Goal: Communication & Community: Answer question/provide support

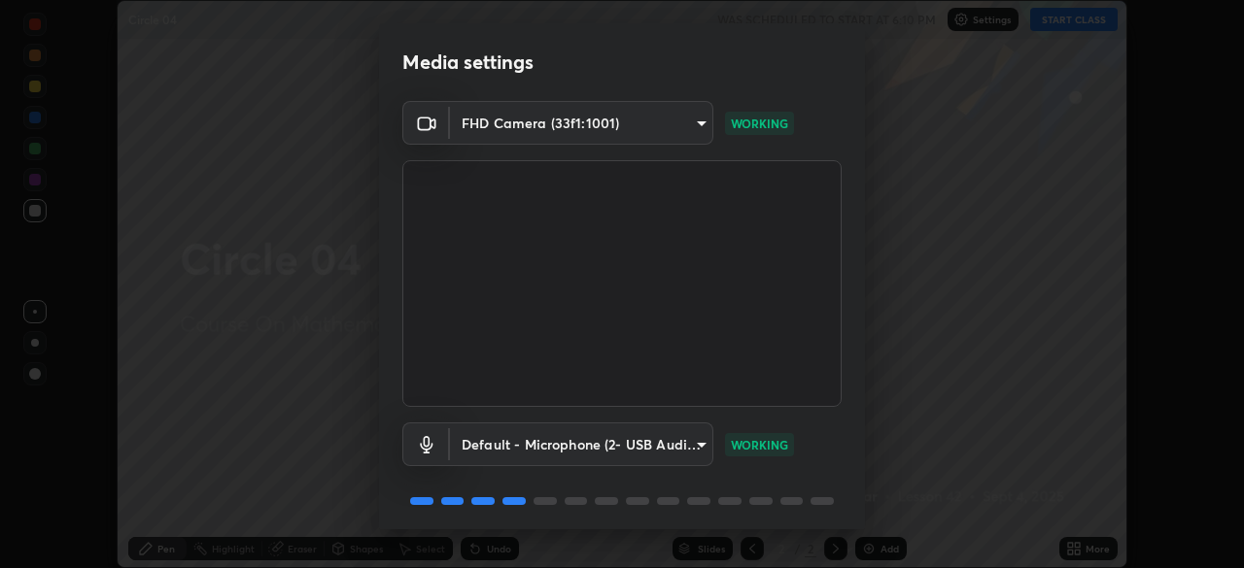
scroll to position [69, 0]
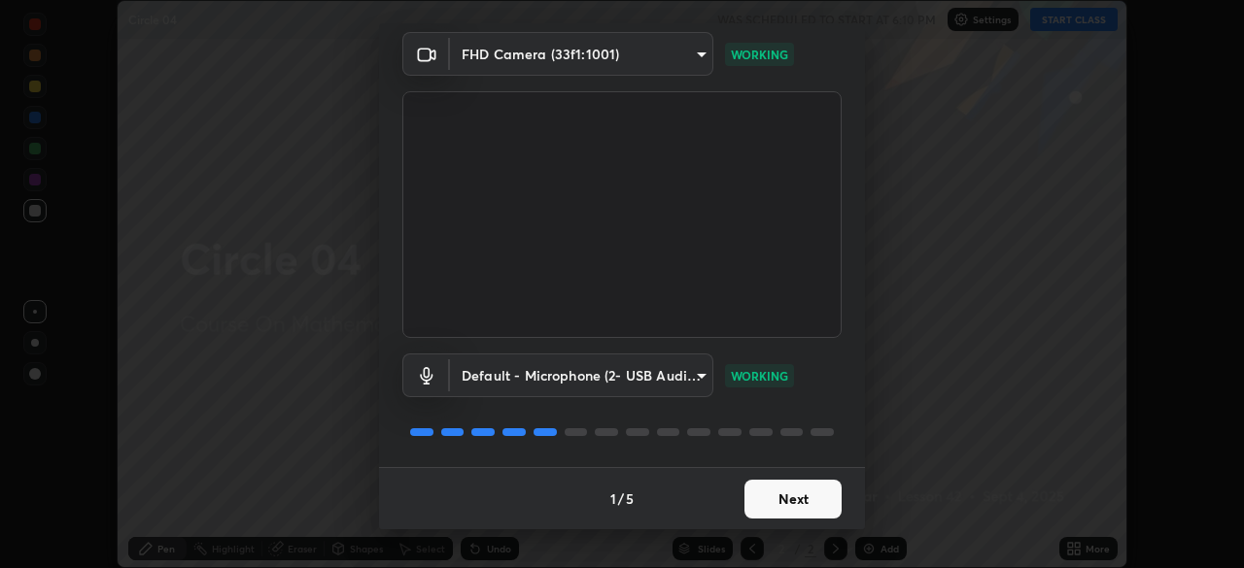
click at [803, 495] on button "Next" at bounding box center [792, 499] width 97 height 39
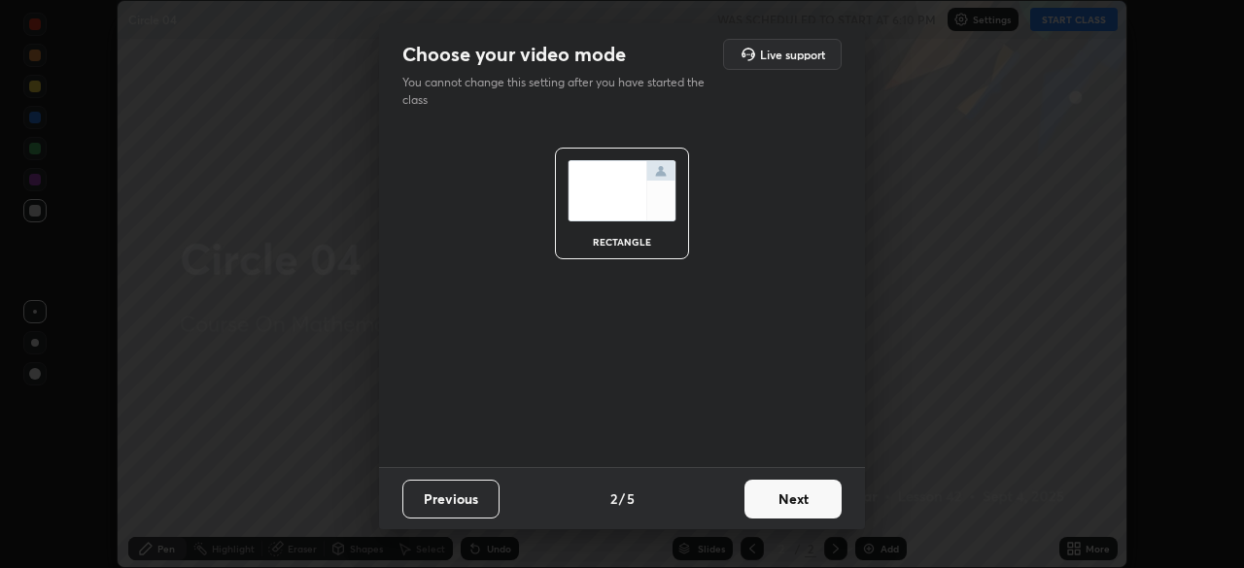
click at [803, 495] on button "Next" at bounding box center [792, 499] width 97 height 39
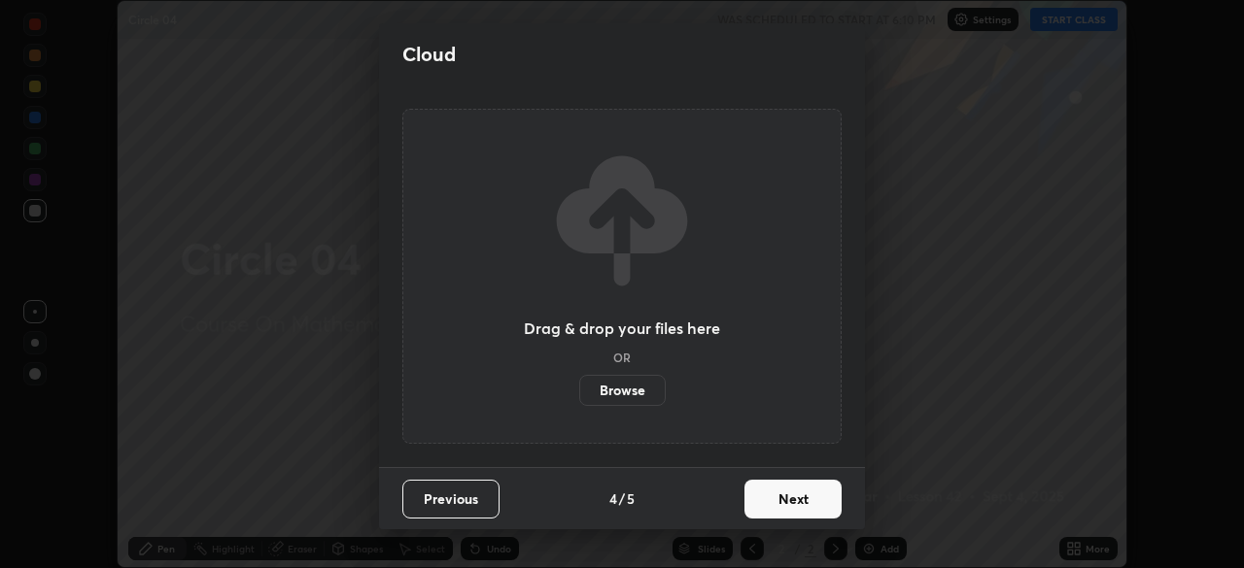
click at [803, 495] on button "Next" at bounding box center [792, 499] width 97 height 39
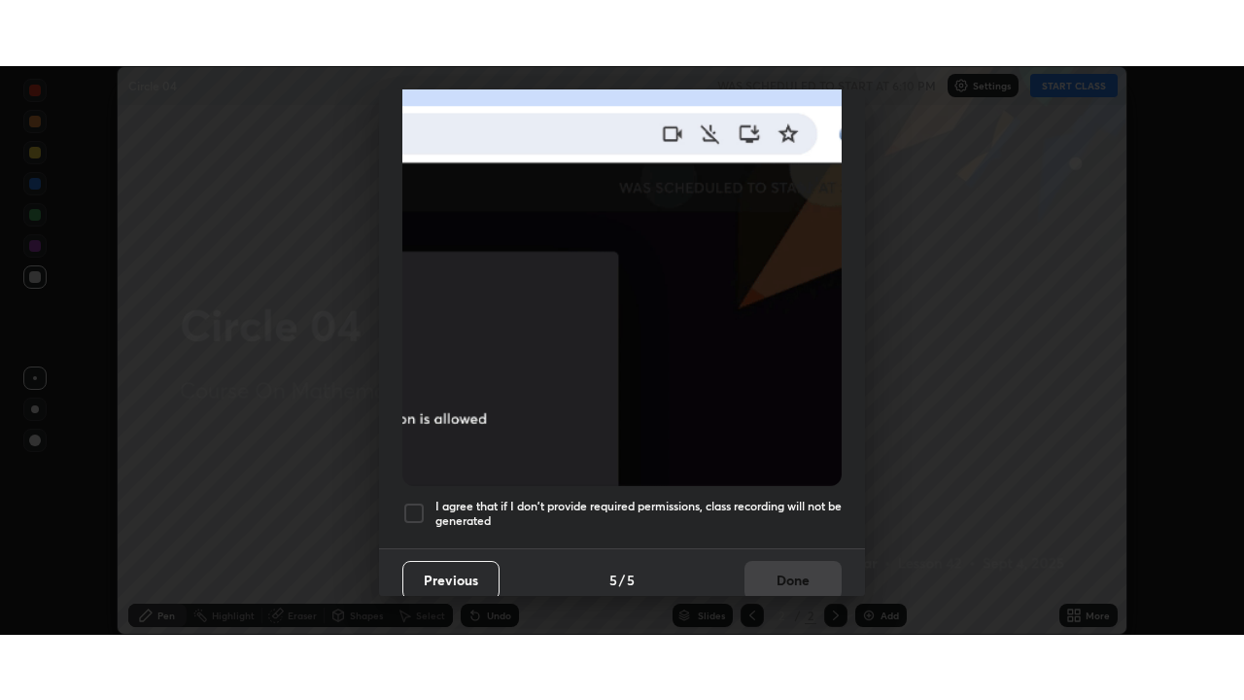
scroll to position [465, 0]
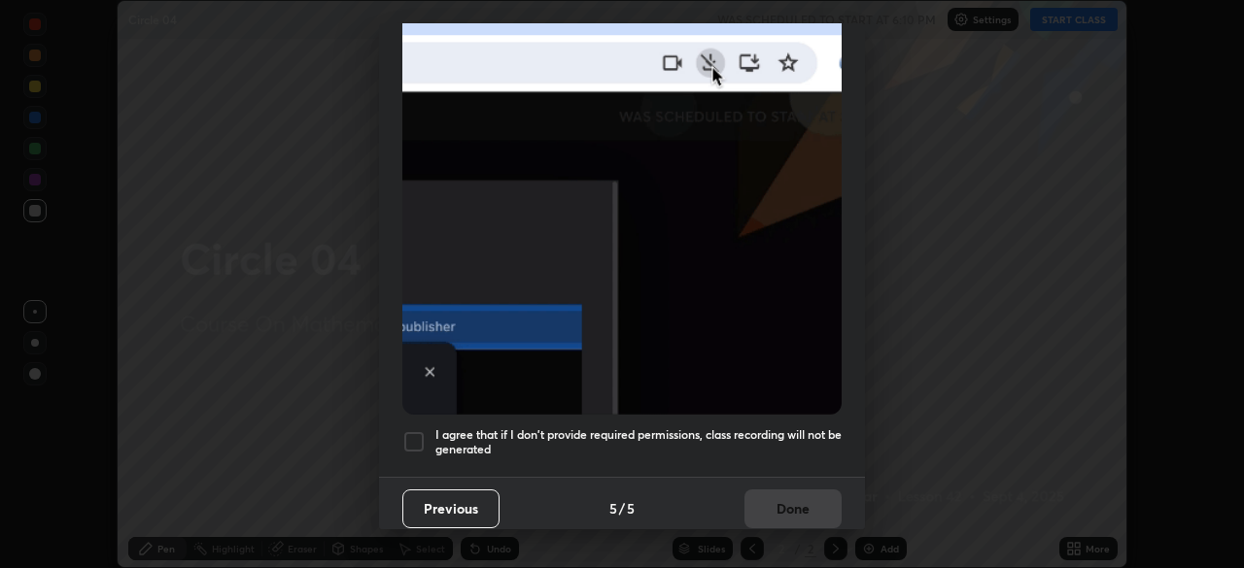
click at [806, 427] on h5 "I agree that if I don't provide required permissions, class recording will not …" at bounding box center [638, 442] width 406 height 30
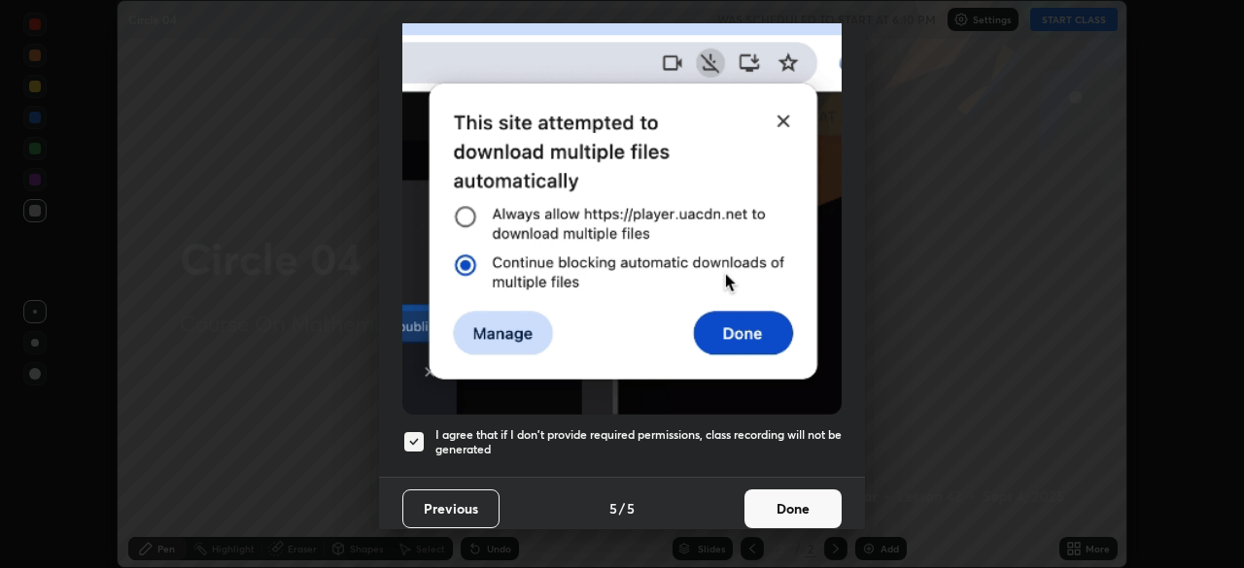
click at [802, 495] on button "Done" at bounding box center [792, 509] width 97 height 39
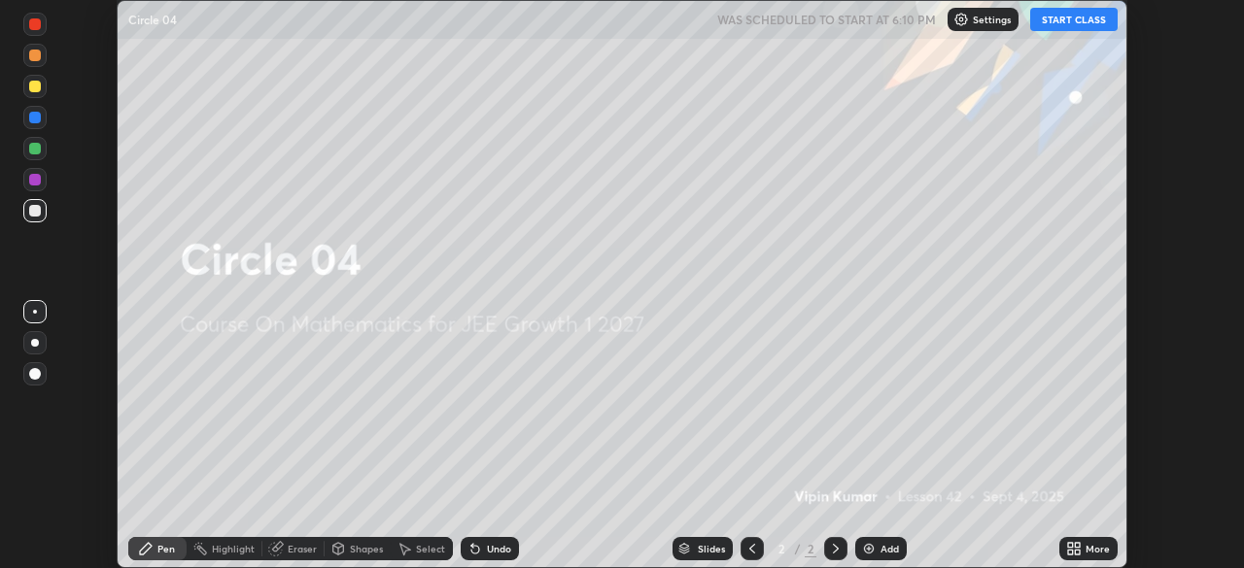
click at [1087, 551] on div "More" at bounding box center [1097, 549] width 24 height 10
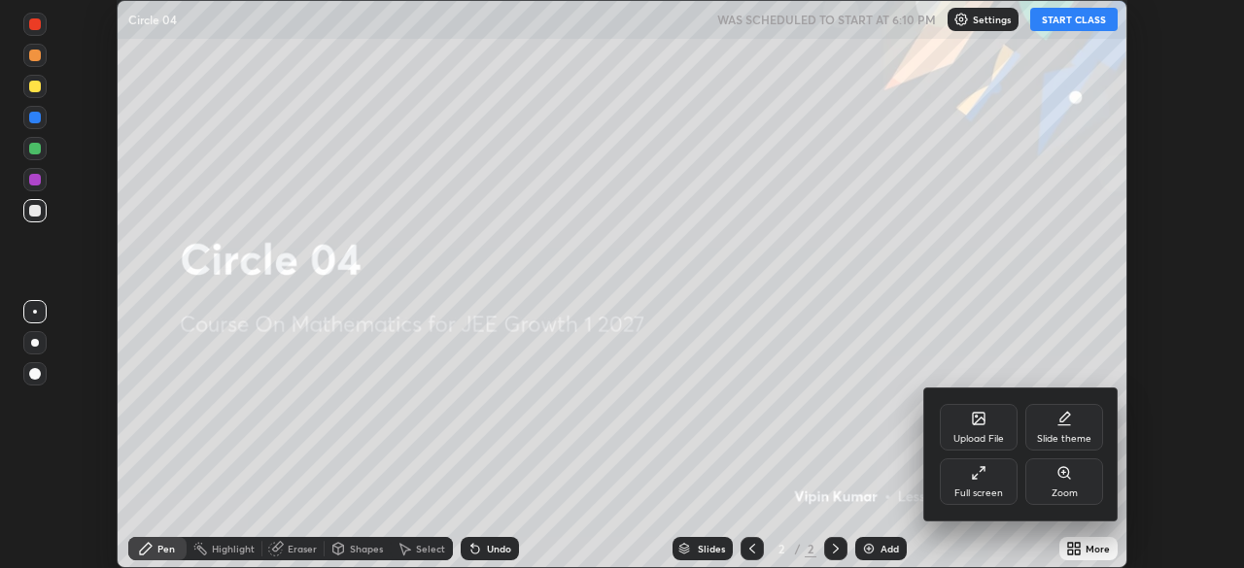
click at [998, 491] on div "Full screen" at bounding box center [978, 494] width 49 height 10
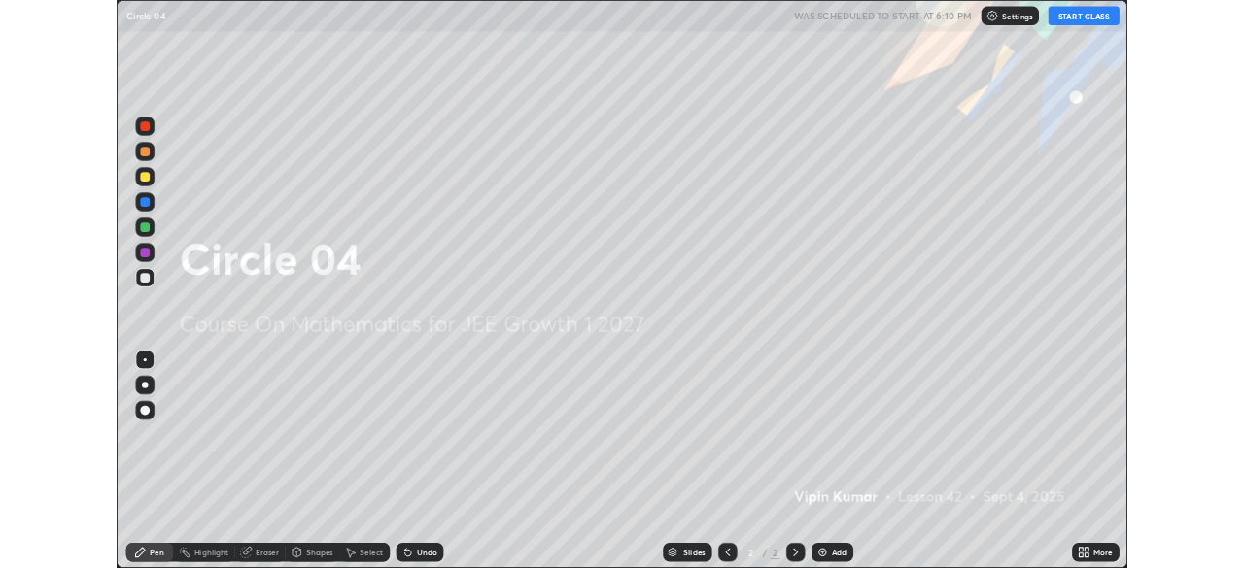
scroll to position [700, 1244]
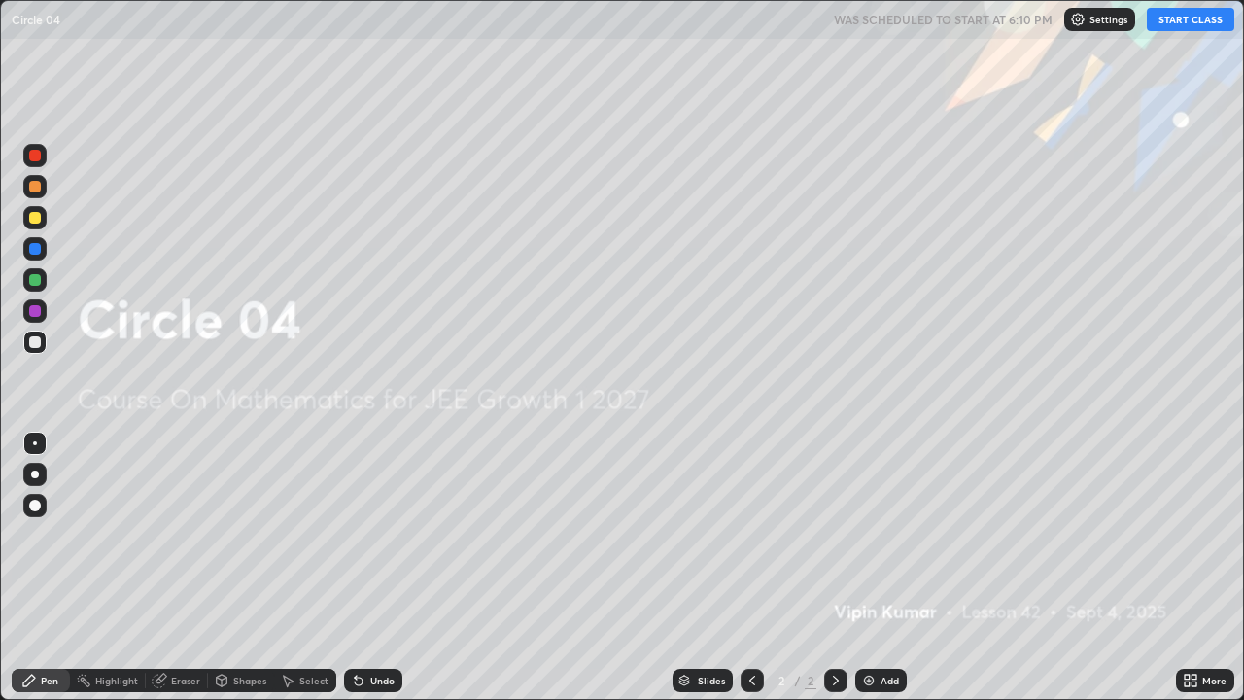
click at [1187, 24] on button "START CLASS" at bounding box center [1189, 19] width 87 height 23
click at [872, 567] on img at bounding box center [869, 680] width 16 height 16
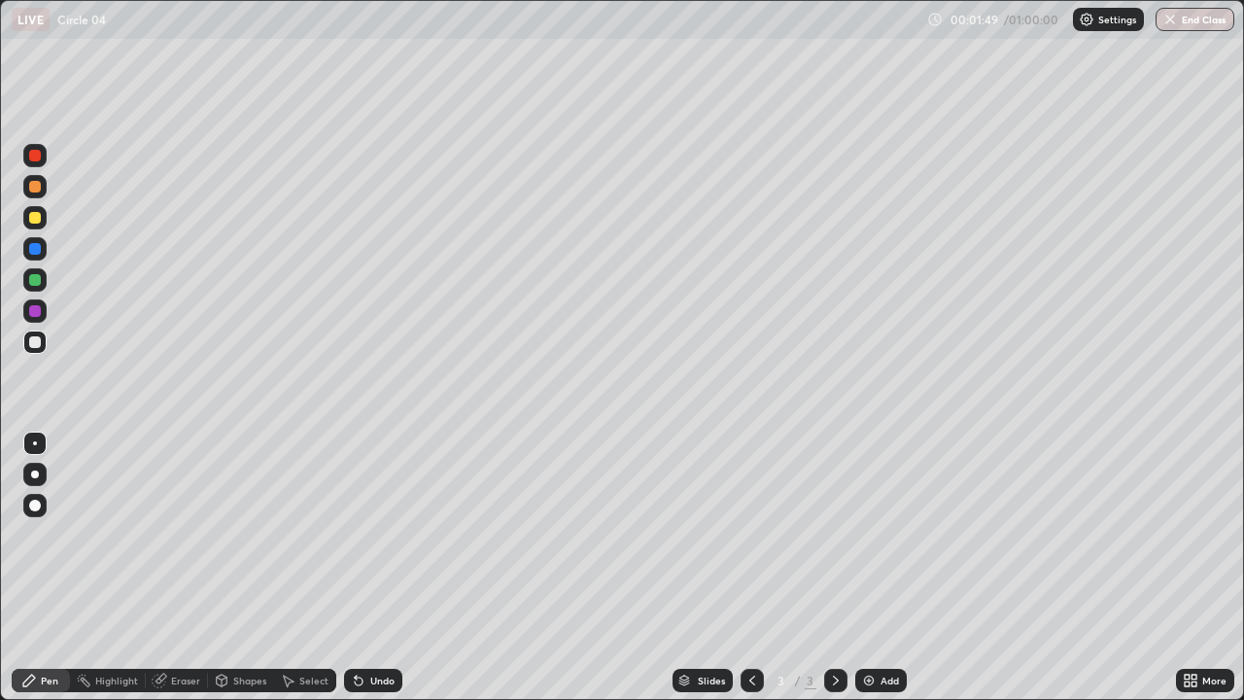
click at [32, 284] on div at bounding box center [35, 280] width 12 height 12
click at [875, 567] on div "Add" at bounding box center [880, 679] width 51 height 23
click at [39, 339] on div at bounding box center [35, 342] width 12 height 12
click at [368, 567] on div "Undo" at bounding box center [373, 679] width 58 height 23
click at [374, 567] on div "Undo" at bounding box center [373, 679] width 58 height 23
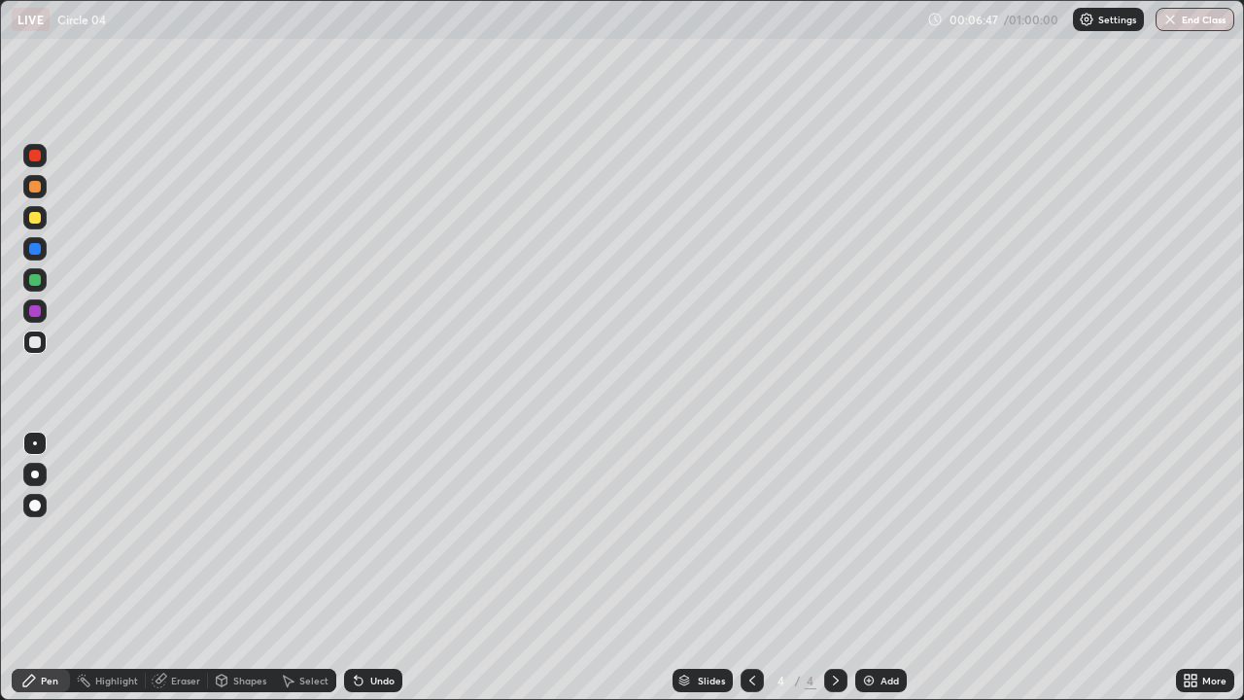
click at [33, 309] on div at bounding box center [35, 311] width 12 height 12
click at [32, 215] on div at bounding box center [35, 218] width 12 height 12
click at [189, 567] on div "Eraser" at bounding box center [185, 680] width 29 height 10
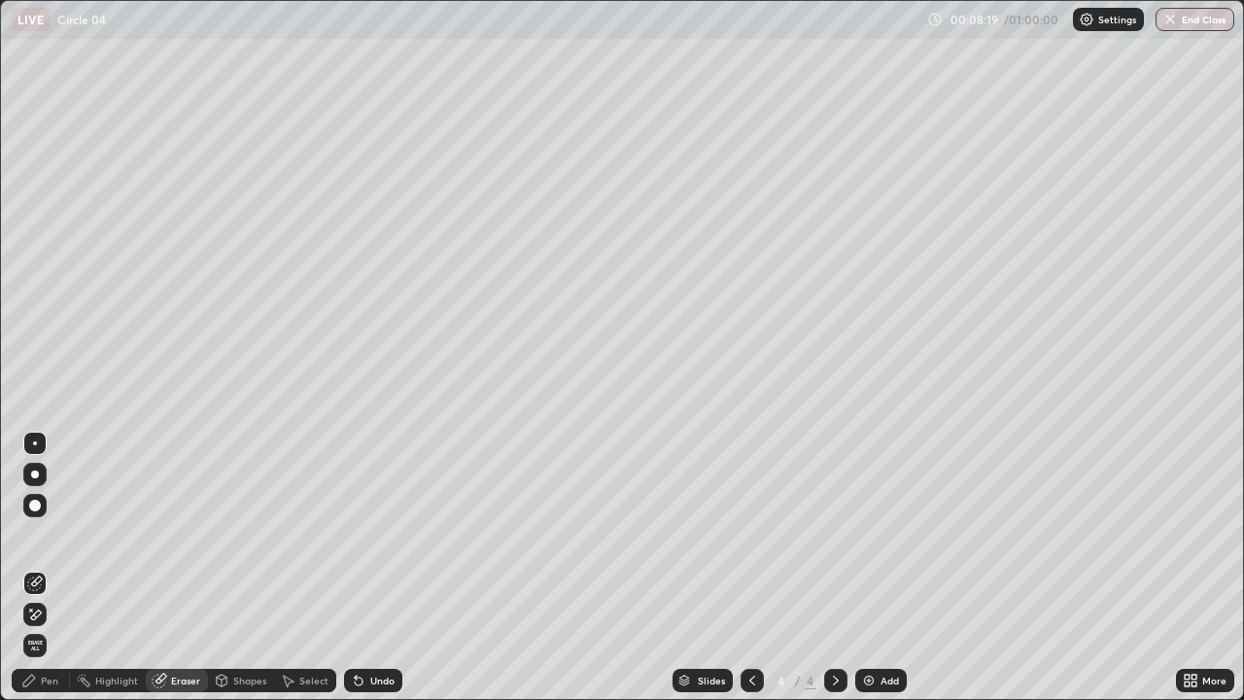
click at [39, 504] on div at bounding box center [35, 505] width 12 height 12
click at [48, 567] on div "Pen" at bounding box center [49, 680] width 17 height 10
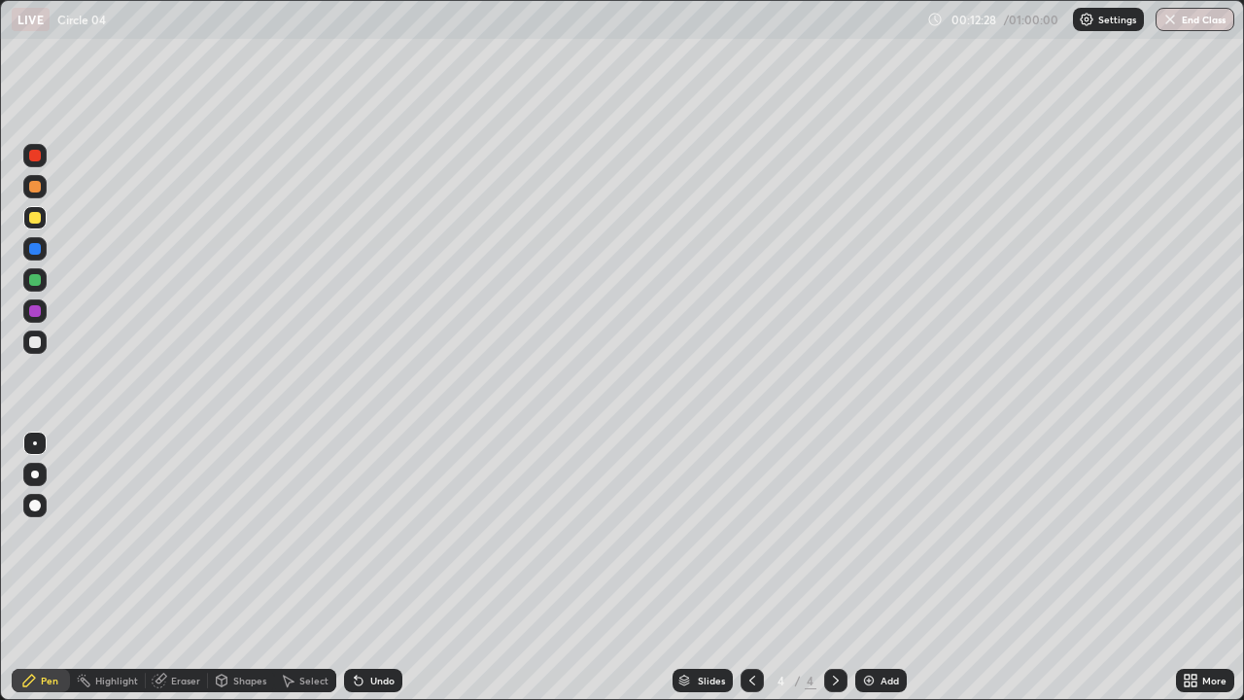
click at [882, 567] on div "Add" at bounding box center [880, 679] width 51 height 23
click at [34, 310] on div at bounding box center [35, 311] width 12 height 12
click at [34, 250] on div at bounding box center [35, 249] width 12 height 12
click at [36, 155] on div at bounding box center [35, 156] width 12 height 12
click at [887, 567] on div "Add" at bounding box center [889, 680] width 18 height 10
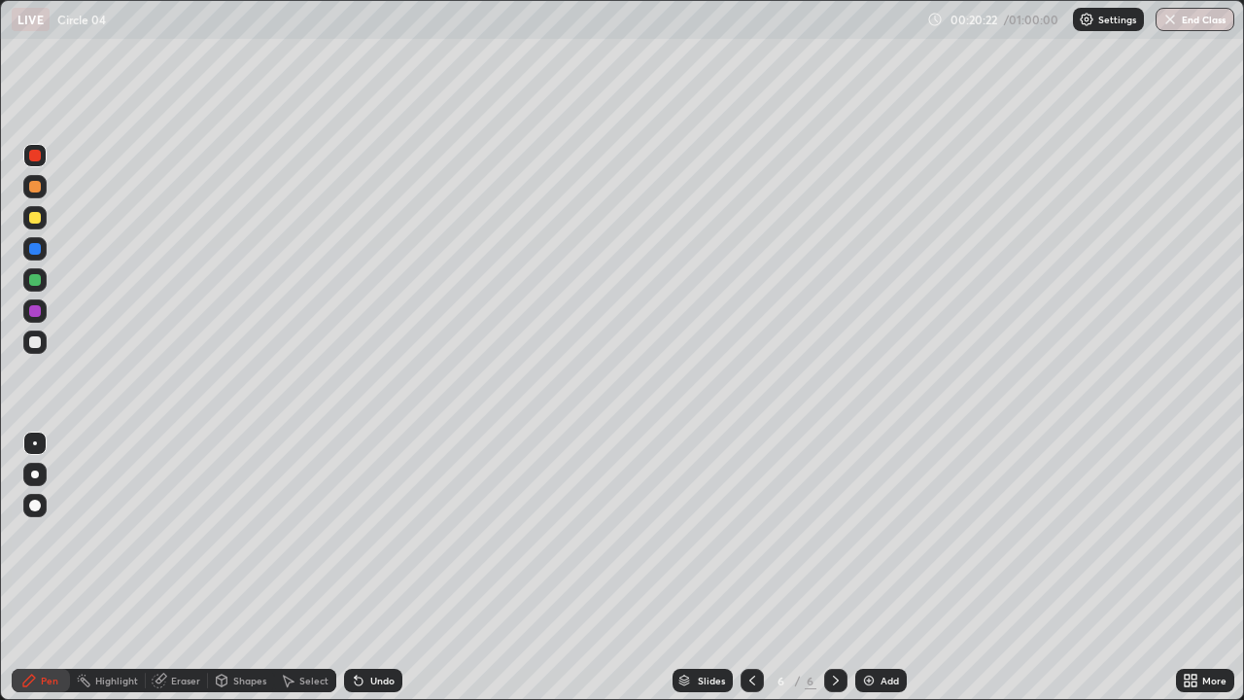
click at [880, 567] on div "Add" at bounding box center [889, 680] width 18 height 10
click at [42, 341] on div at bounding box center [34, 341] width 23 height 23
click at [233, 567] on div "Shapes" at bounding box center [249, 680] width 33 height 10
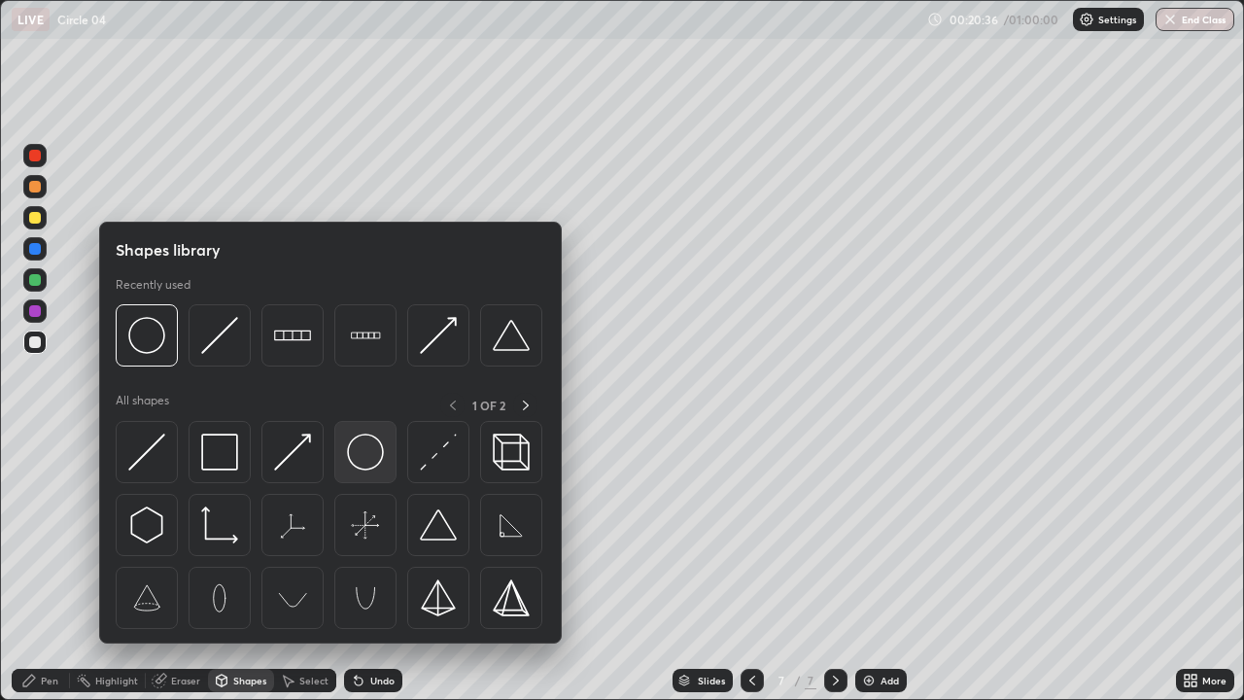
click at [356, 452] on img at bounding box center [365, 451] width 37 height 37
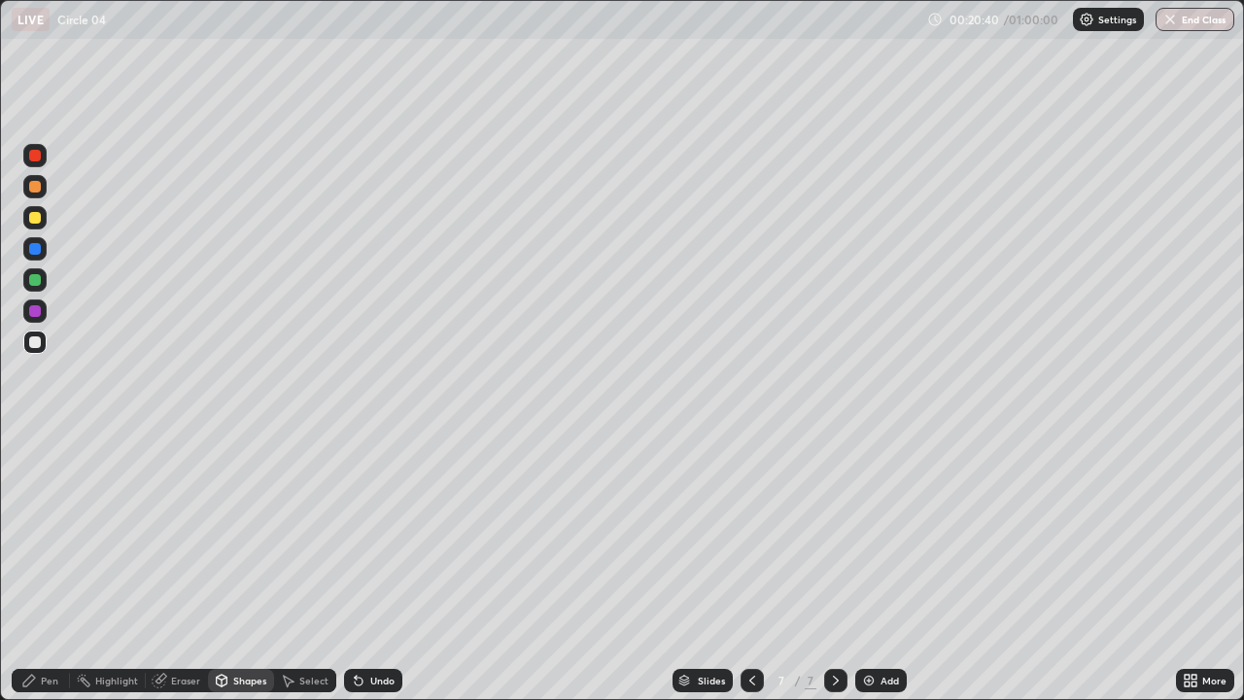
click at [44, 567] on div "Pen" at bounding box center [49, 680] width 17 height 10
click at [376, 567] on div "Undo" at bounding box center [382, 680] width 24 height 10
click at [364, 567] on div "Undo" at bounding box center [373, 679] width 58 height 23
click at [370, 567] on div "Undo" at bounding box center [382, 680] width 24 height 10
click at [375, 567] on div "Undo" at bounding box center [382, 680] width 24 height 10
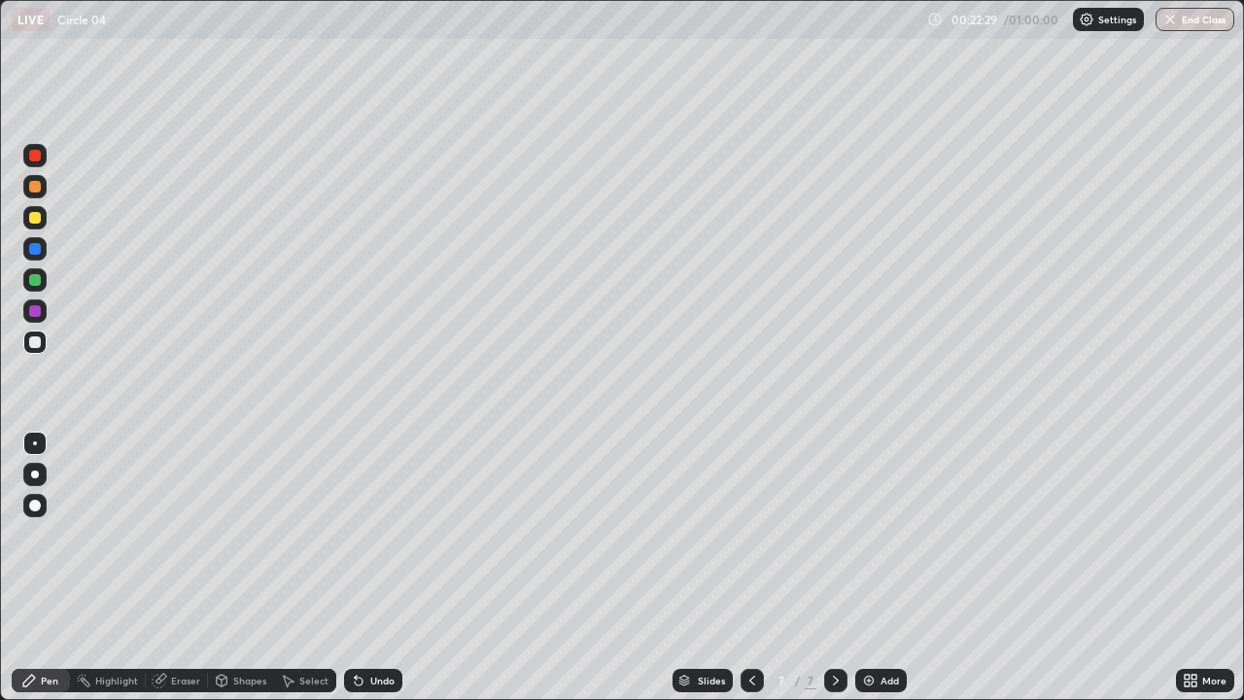
click at [384, 567] on div "Undo" at bounding box center [382, 680] width 24 height 10
click at [871, 567] on img at bounding box center [869, 680] width 16 height 16
click at [880, 567] on div "Add" at bounding box center [889, 680] width 18 height 10
click at [373, 567] on div "Undo" at bounding box center [382, 680] width 24 height 10
click at [372, 567] on div "Undo" at bounding box center [382, 680] width 24 height 10
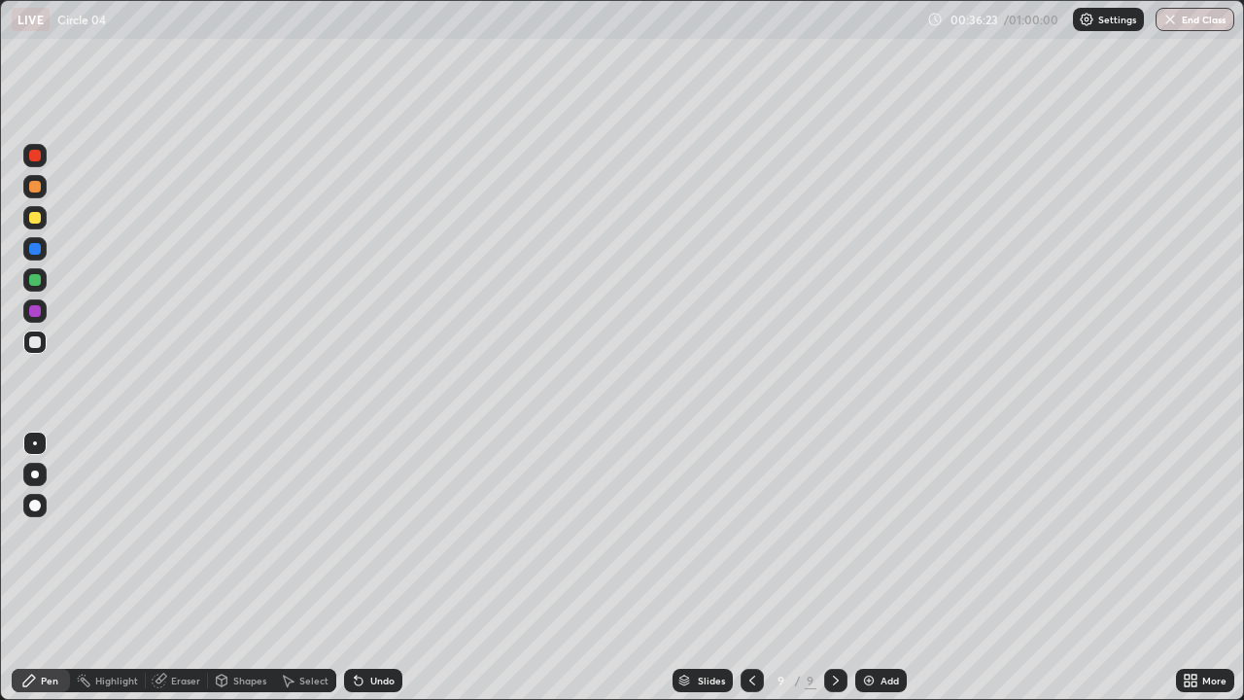
click at [890, 567] on div "Add" at bounding box center [889, 680] width 18 height 10
click at [366, 567] on div "Undo" at bounding box center [373, 679] width 58 height 23
click at [363, 567] on icon at bounding box center [359, 680] width 16 height 16
click at [1052, 567] on div "Slides 10 / 10 Add" at bounding box center [788, 680] width 773 height 39
click at [1100, 567] on div "Slides 10 / 10 Add" at bounding box center [788, 680] width 773 height 39
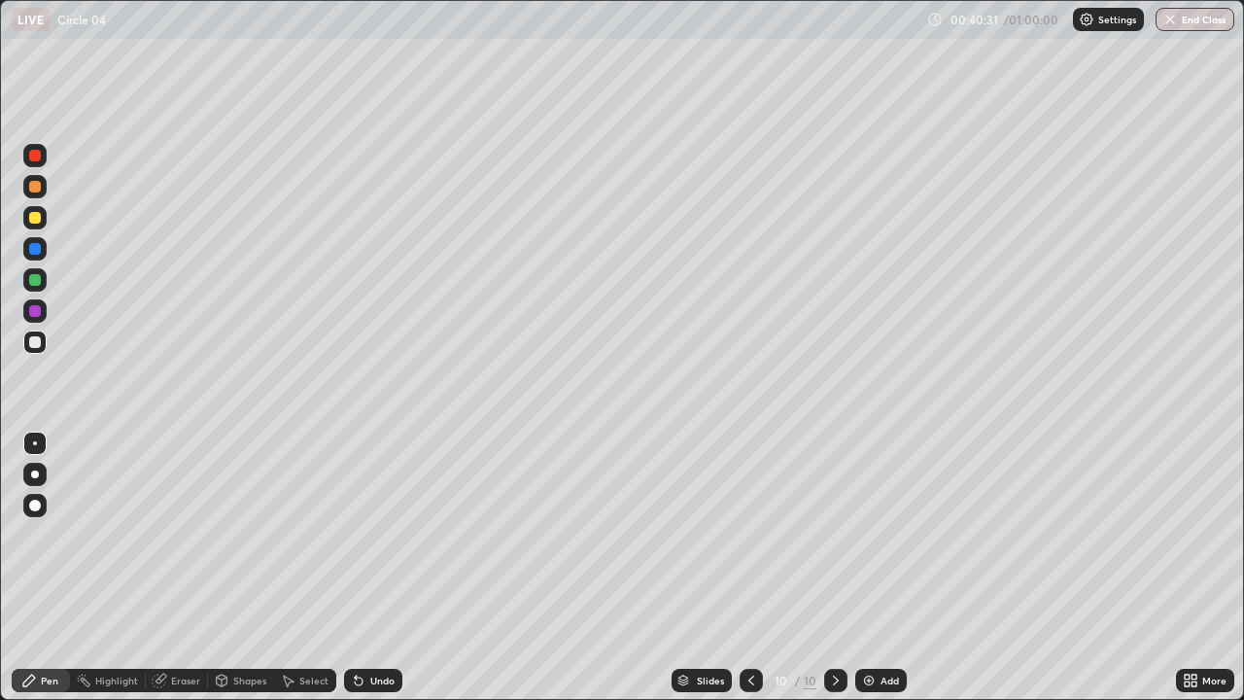
click at [1117, 567] on div "Slides 10 / 10 Add" at bounding box center [788, 680] width 773 height 39
click at [1177, 567] on div "More" at bounding box center [1205, 680] width 58 height 39
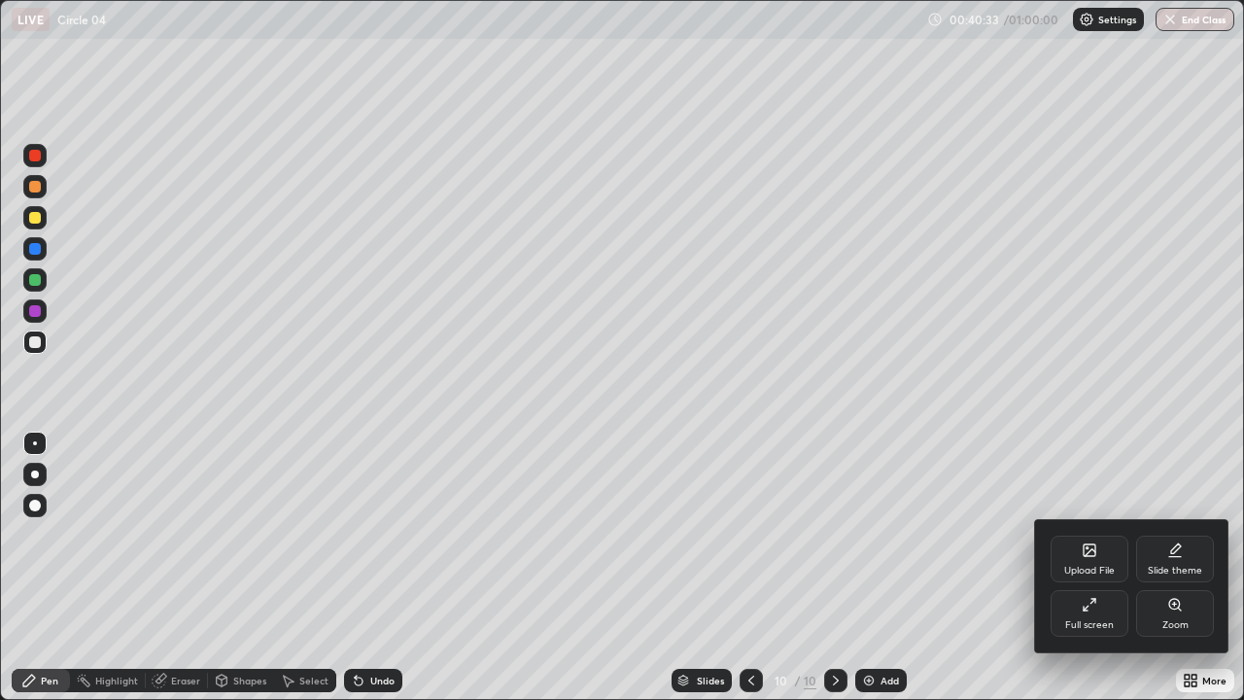
click at [1175, 567] on div "Upload File Slide theme Full screen Zoom" at bounding box center [1132, 586] width 194 height 132
click at [1181, 567] on div at bounding box center [622, 350] width 1244 height 700
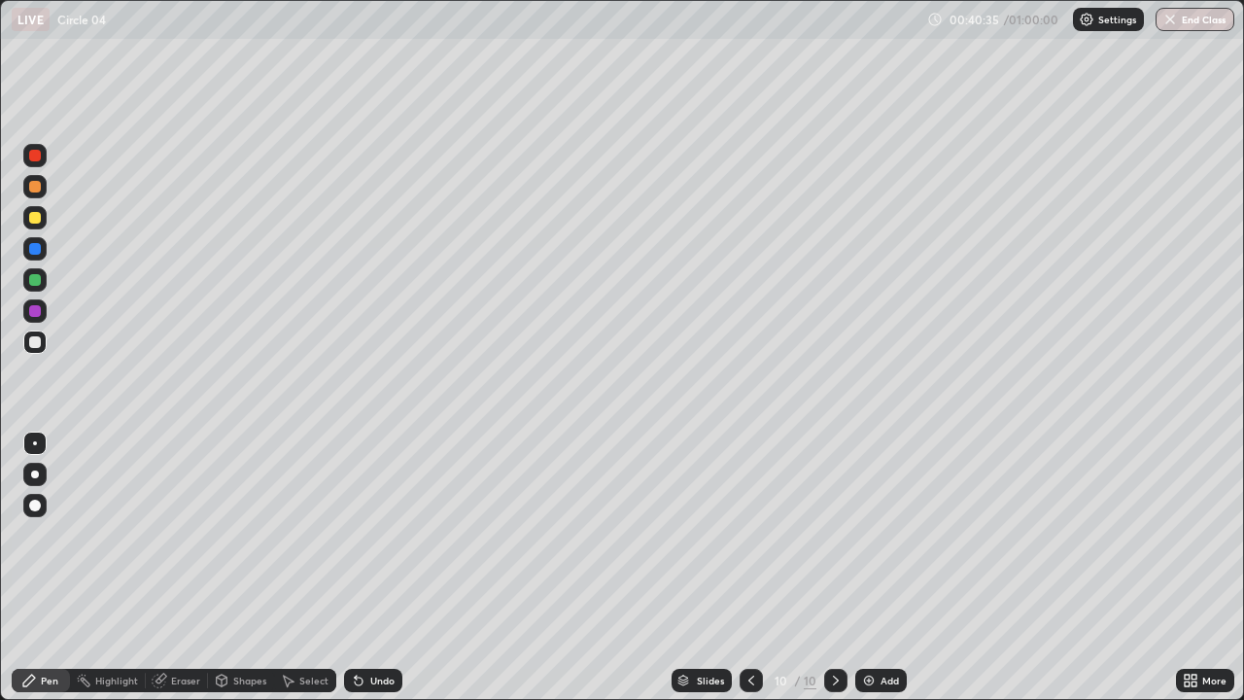
click at [1176, 567] on div "More" at bounding box center [1205, 680] width 58 height 39
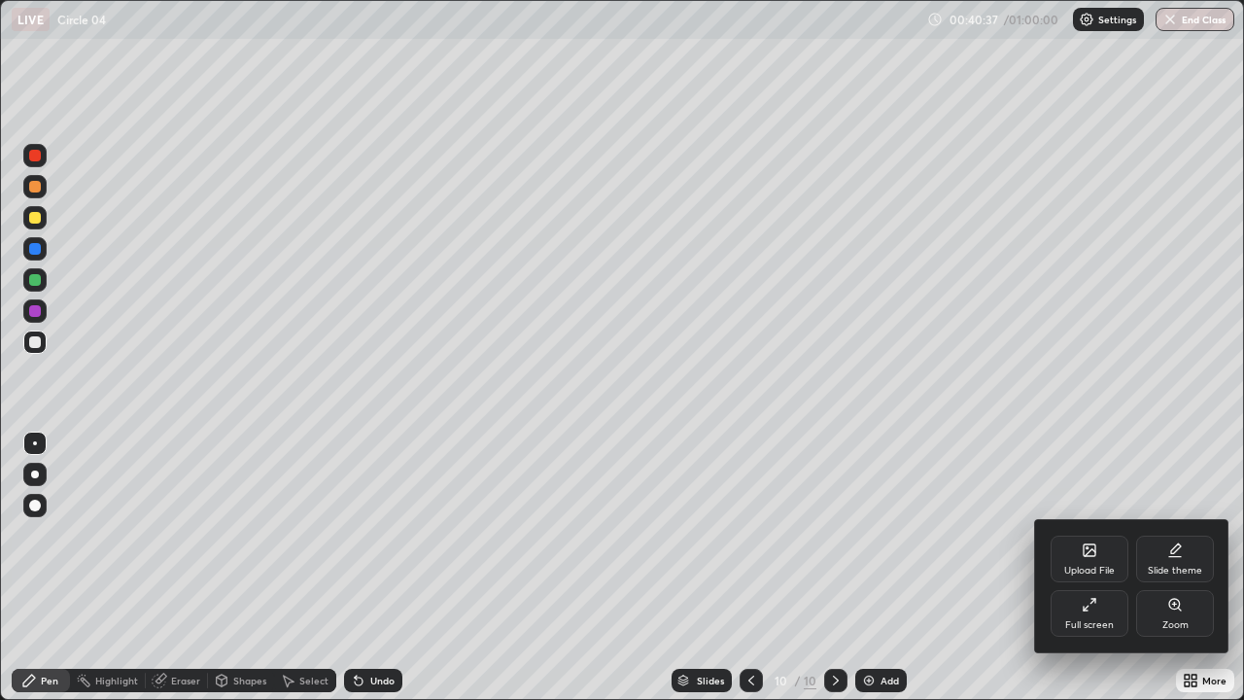
click at [820, 559] on div at bounding box center [622, 350] width 1244 height 700
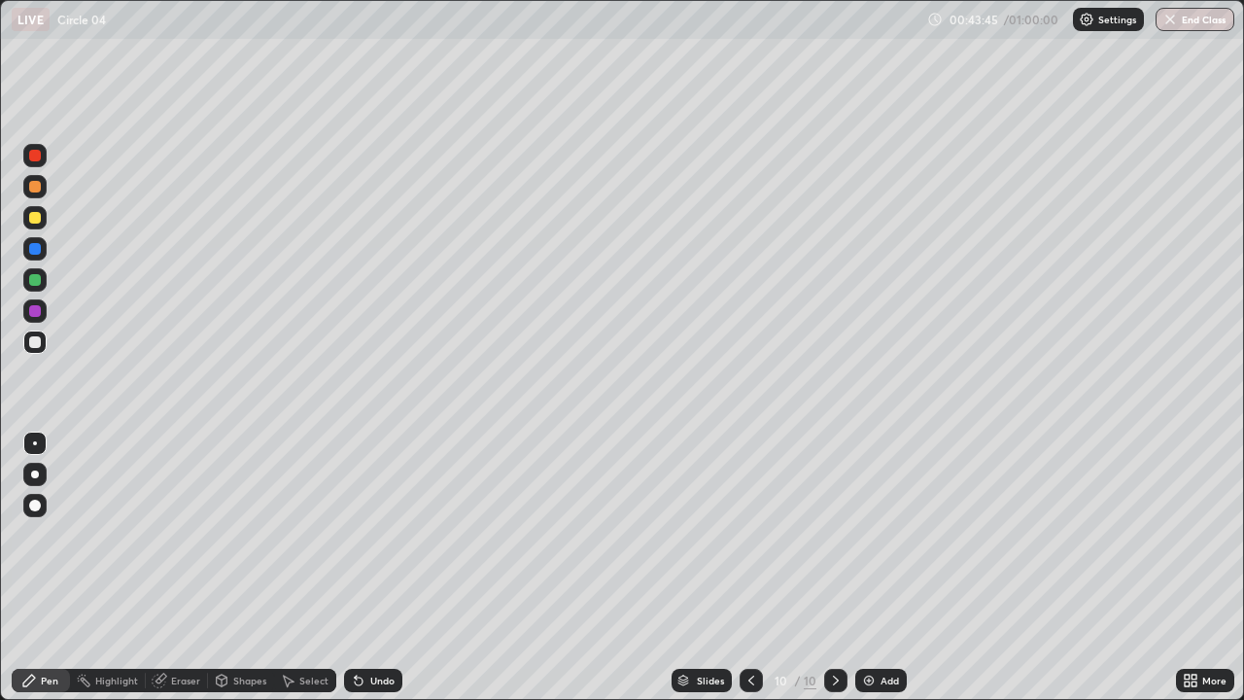
click at [886, 567] on div "Add" at bounding box center [889, 680] width 18 height 10
click at [372, 567] on div "Undo" at bounding box center [382, 680] width 24 height 10
click at [378, 567] on div "Undo" at bounding box center [382, 680] width 24 height 10
click at [870, 567] on img at bounding box center [869, 680] width 16 height 16
click at [244, 567] on div "Shapes" at bounding box center [249, 680] width 33 height 10
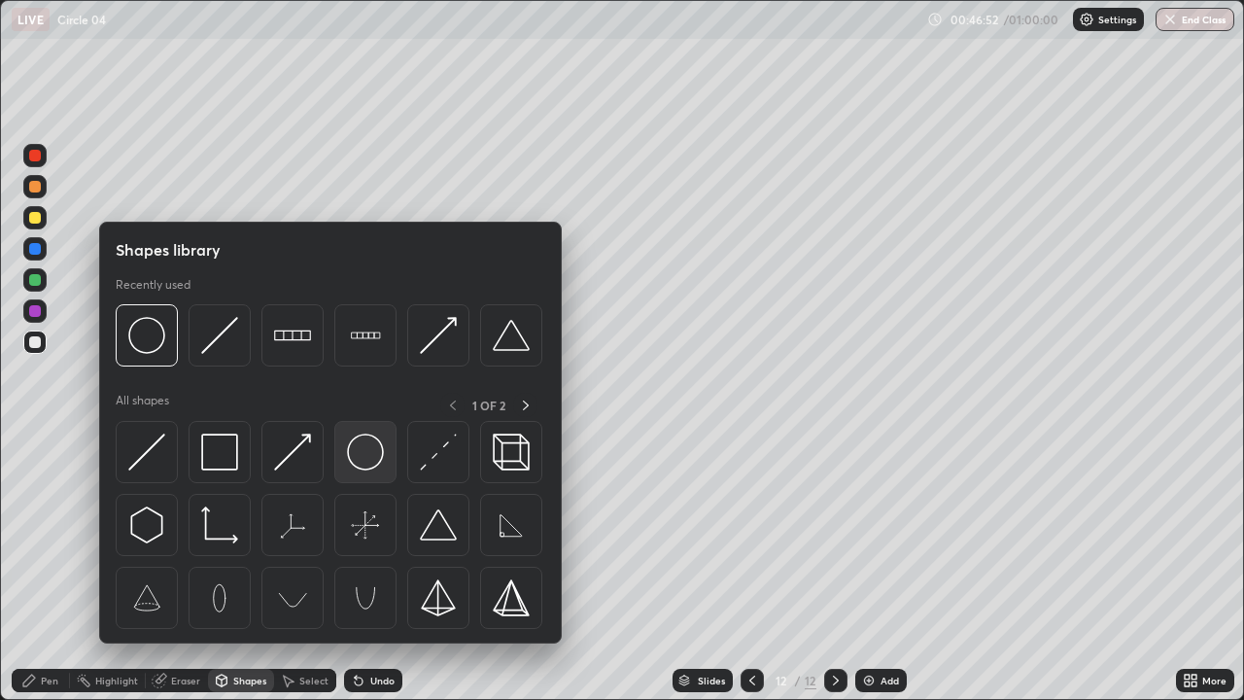
click at [360, 457] on img at bounding box center [365, 451] width 37 height 37
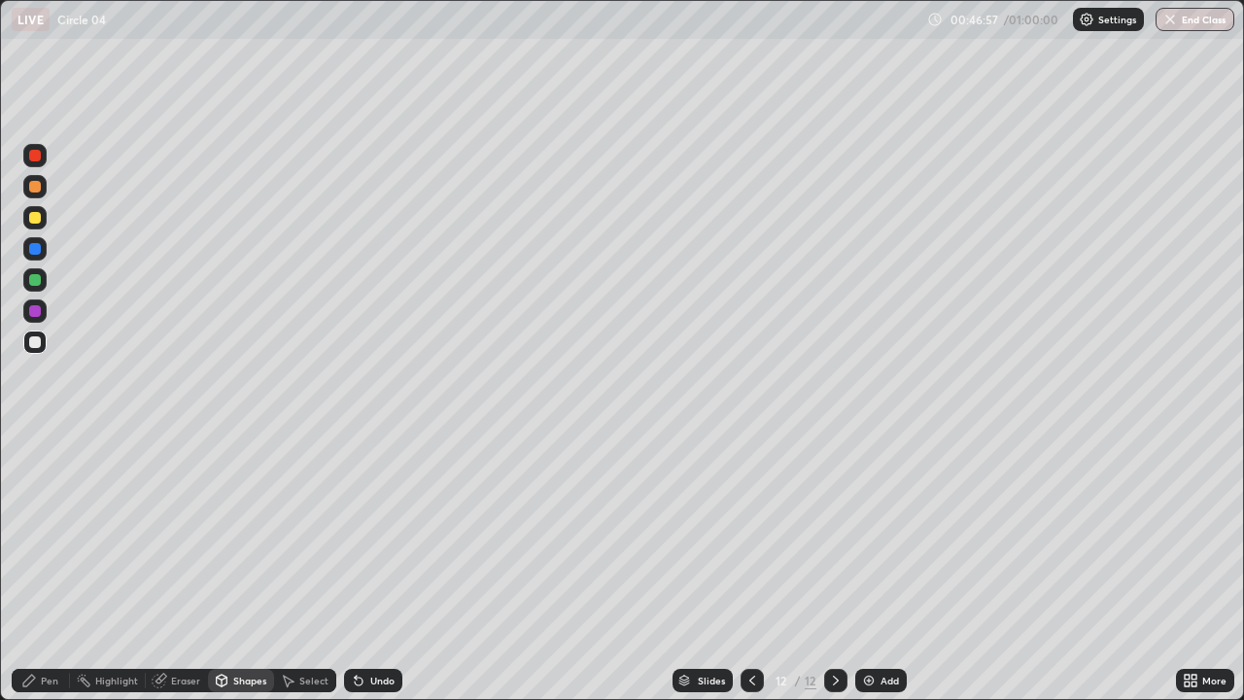
click at [36, 567] on div "Pen" at bounding box center [41, 679] width 58 height 23
click at [236, 567] on div "Shapes" at bounding box center [249, 680] width 33 height 10
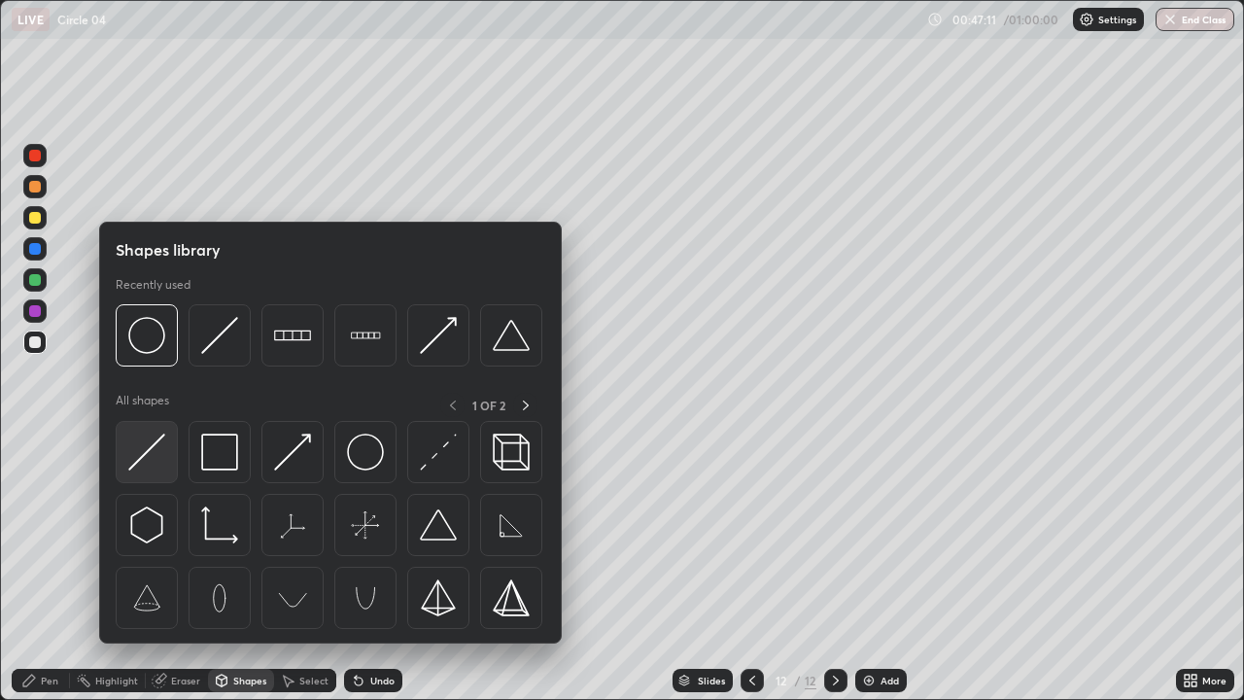
click at [149, 450] on img at bounding box center [146, 451] width 37 height 37
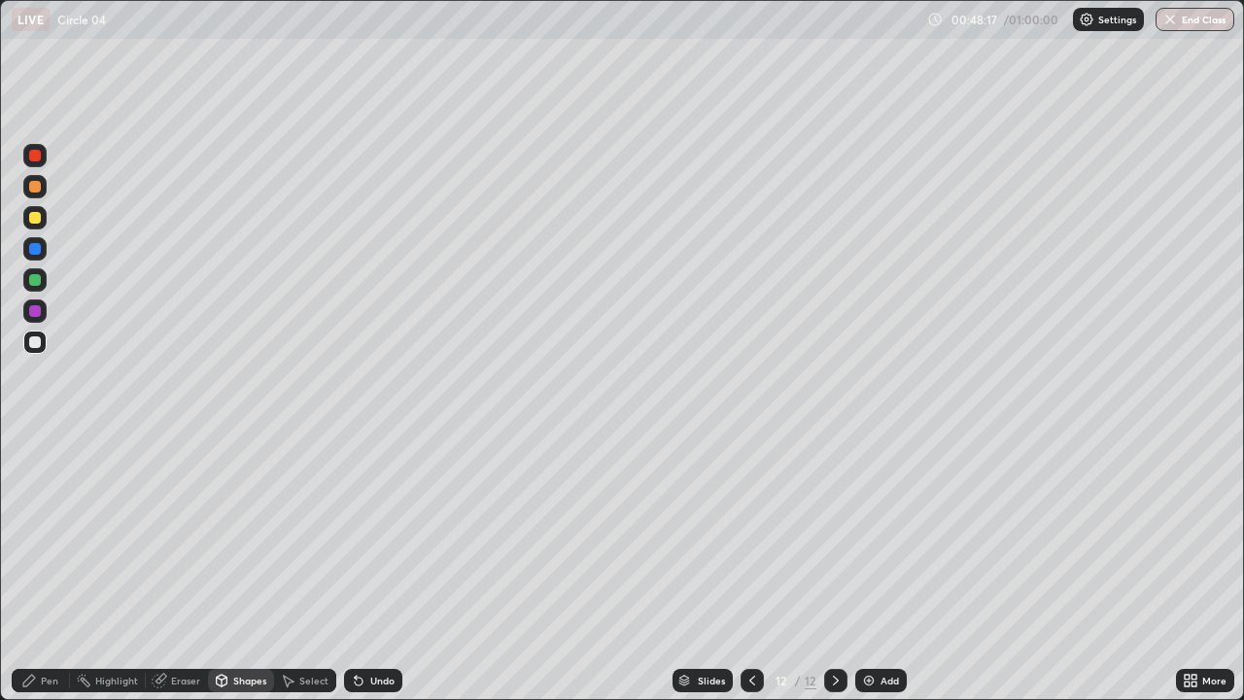
click at [45, 567] on div "Pen" at bounding box center [41, 679] width 58 height 23
click at [885, 567] on div "Add" at bounding box center [880, 679] width 51 height 23
click at [227, 567] on icon at bounding box center [222, 680] width 16 height 16
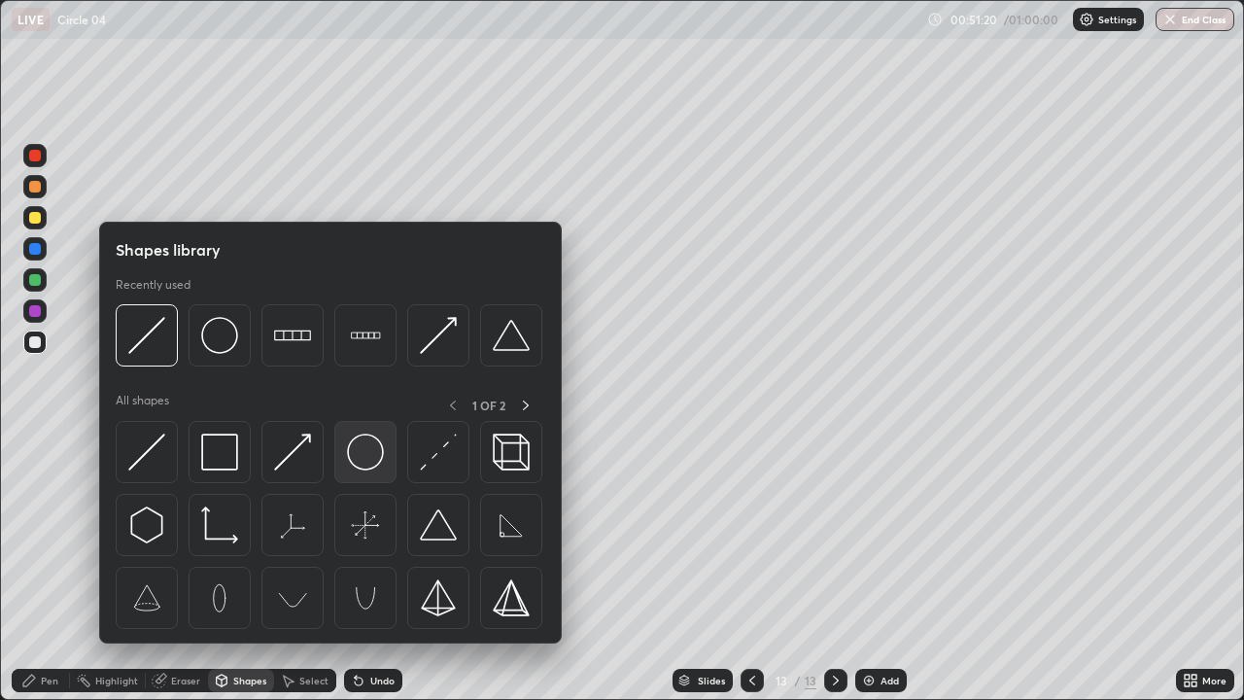
click at [364, 462] on img at bounding box center [365, 451] width 37 height 37
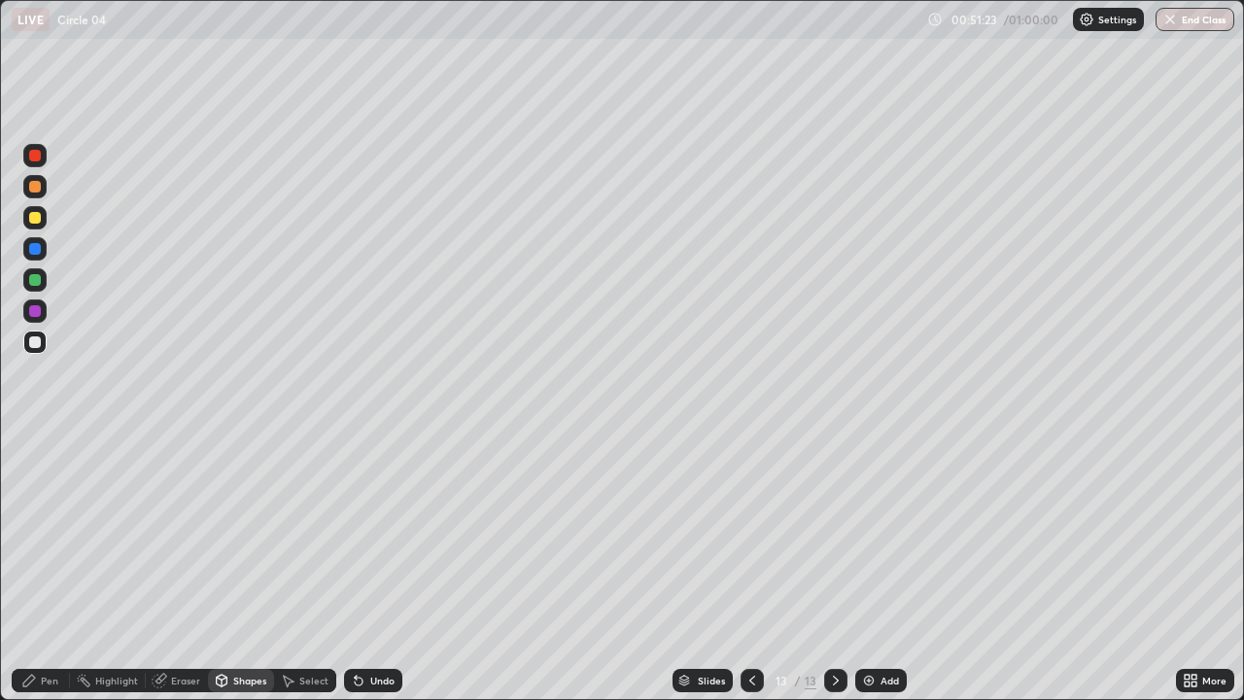
click at [45, 567] on div "Pen" at bounding box center [49, 680] width 17 height 10
click at [223, 567] on icon at bounding box center [222, 680] width 11 height 12
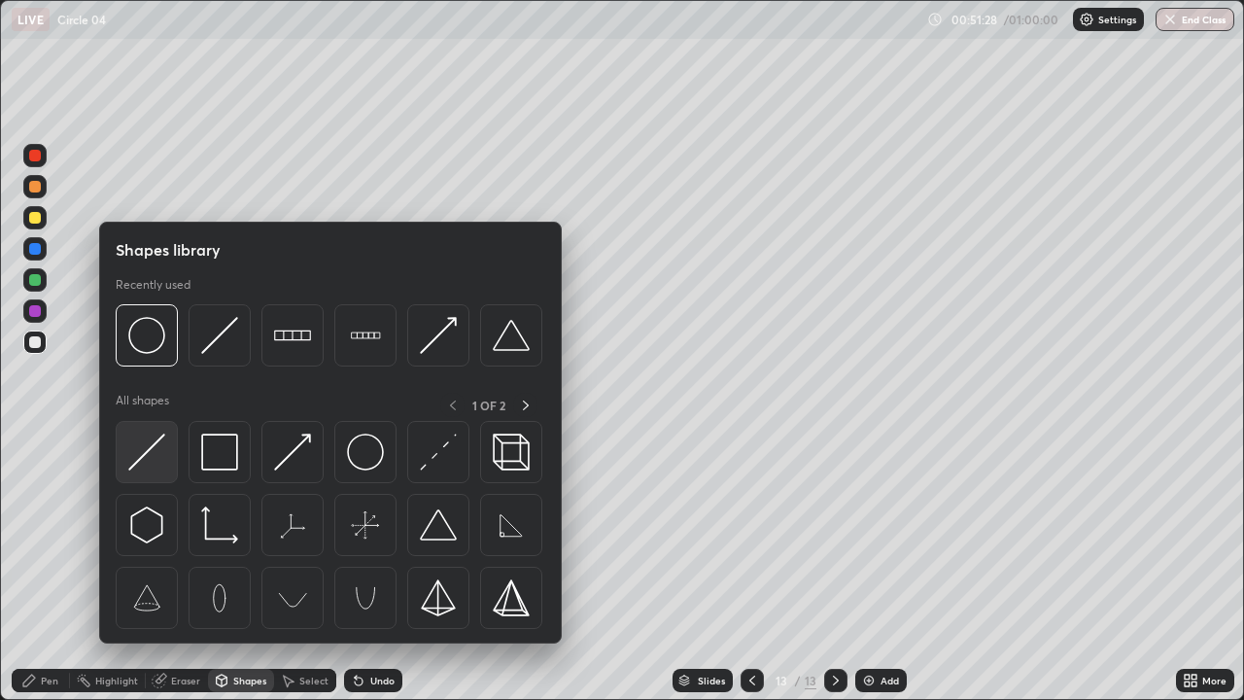
click at [150, 461] on img at bounding box center [146, 451] width 37 height 37
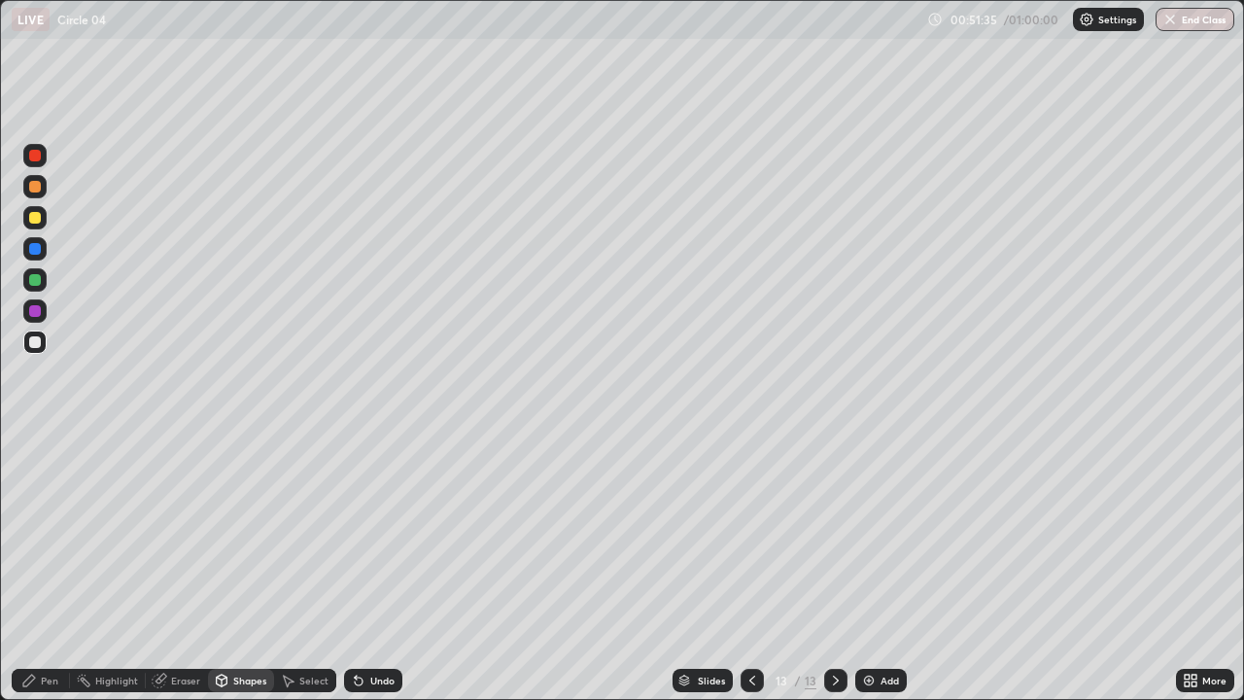
click at [42, 567] on div "Pen" at bounding box center [49, 680] width 17 height 10
click at [883, 567] on div "Add" at bounding box center [889, 680] width 18 height 10
click at [375, 567] on div "Undo" at bounding box center [382, 680] width 24 height 10
click at [239, 567] on div "Shapes" at bounding box center [249, 680] width 33 height 10
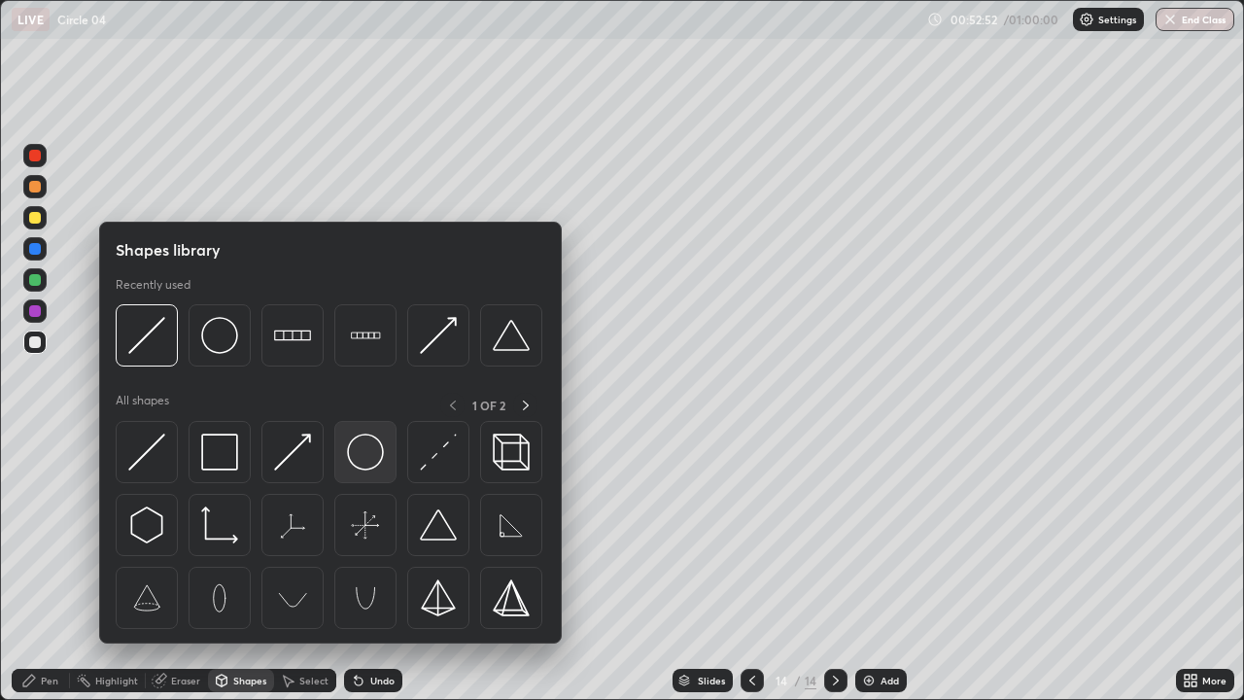
click at [353, 452] on img at bounding box center [365, 451] width 37 height 37
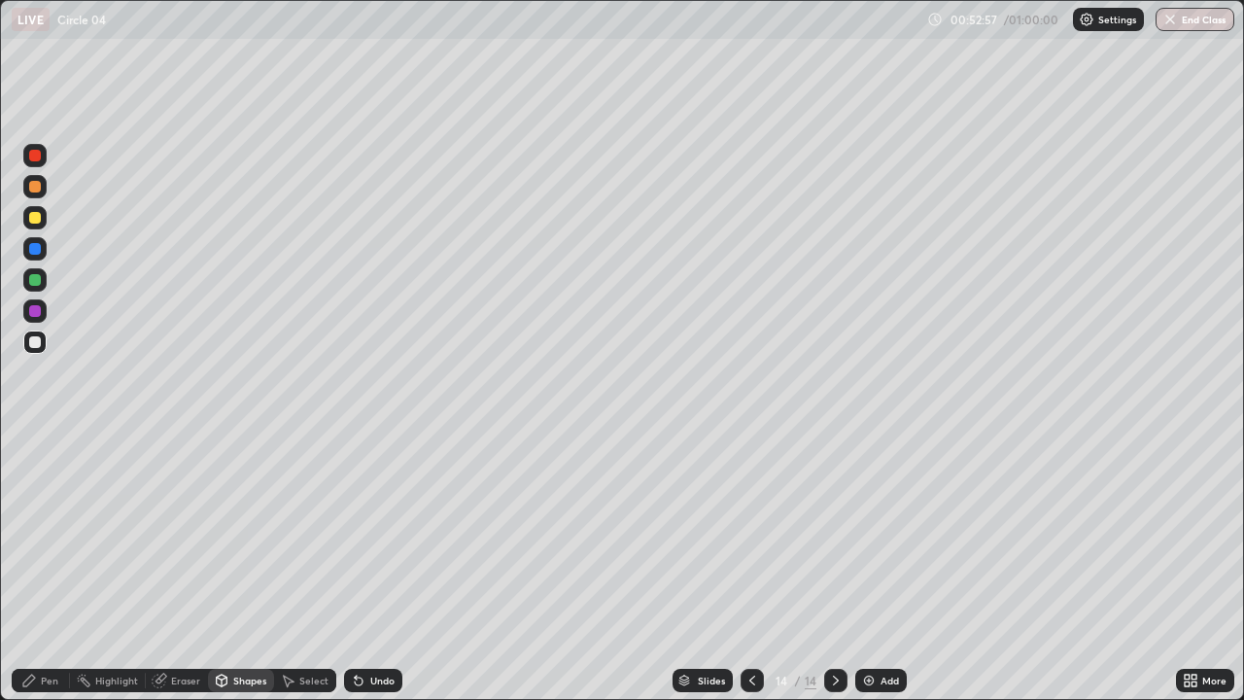
click at [44, 567] on div "Pen" at bounding box center [49, 680] width 17 height 10
click at [234, 567] on div "Shapes" at bounding box center [249, 680] width 33 height 10
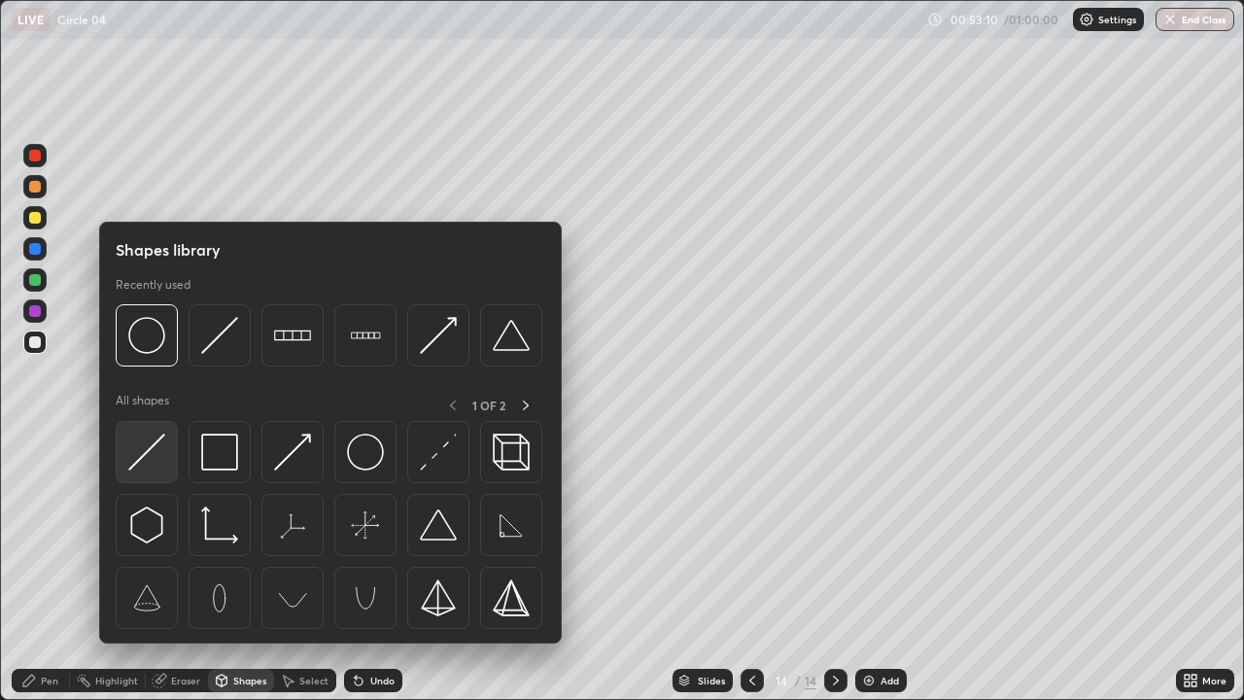
click at [144, 454] on img at bounding box center [146, 451] width 37 height 37
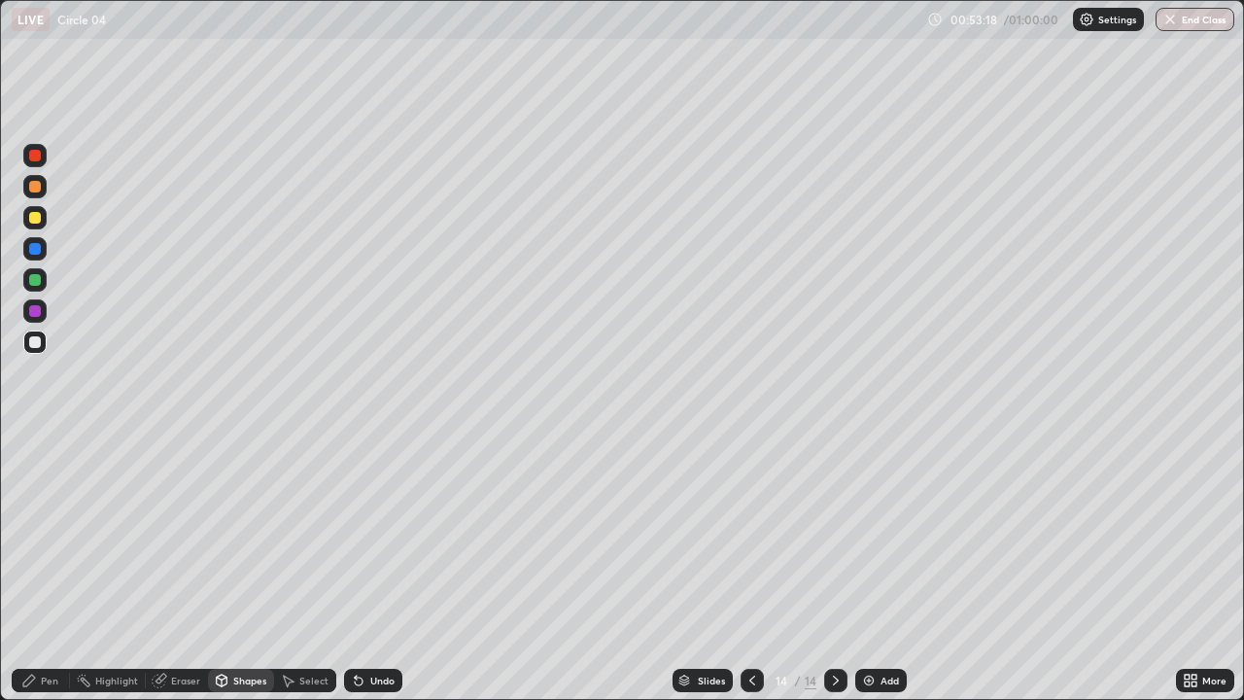
click at [37, 567] on div "Pen" at bounding box center [41, 679] width 58 height 23
click at [1191, 23] on button "End Class" at bounding box center [1194, 19] width 79 height 23
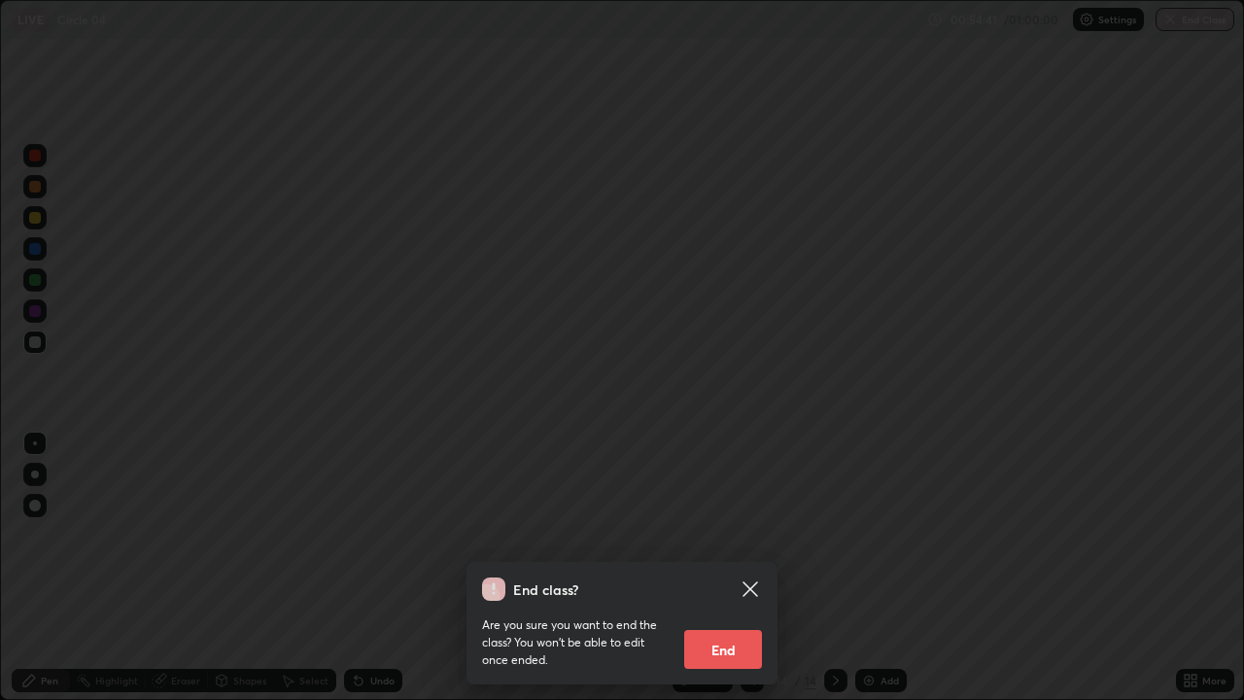
click at [716, 567] on button "End" at bounding box center [723, 649] width 78 height 39
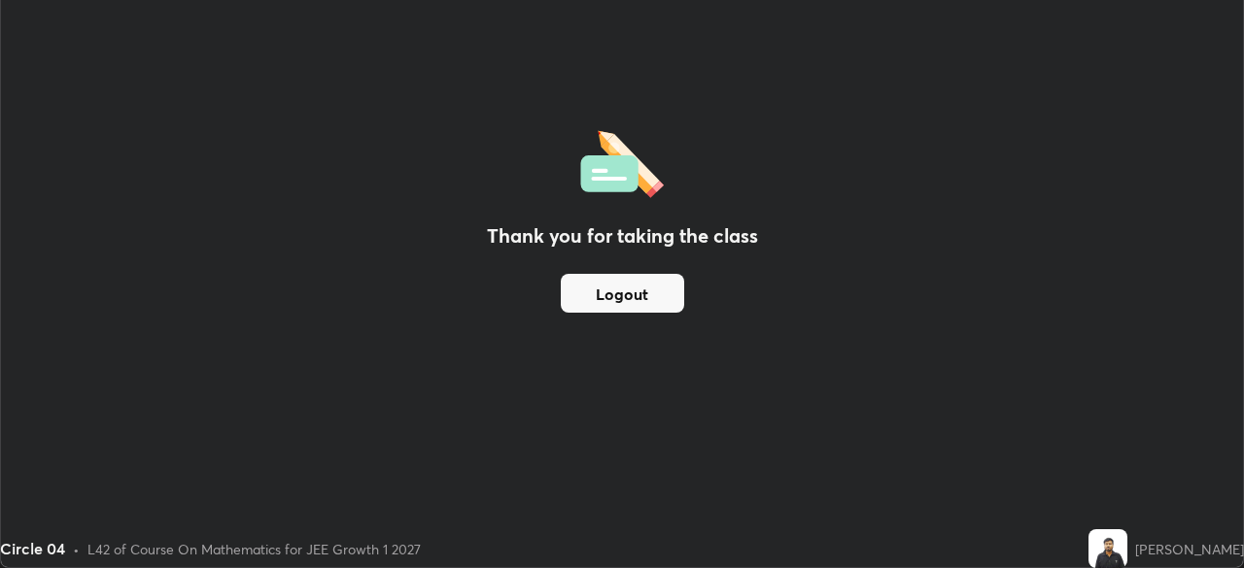
scroll to position [96587, 95912]
